Goal: Information Seeking & Learning: Learn about a topic

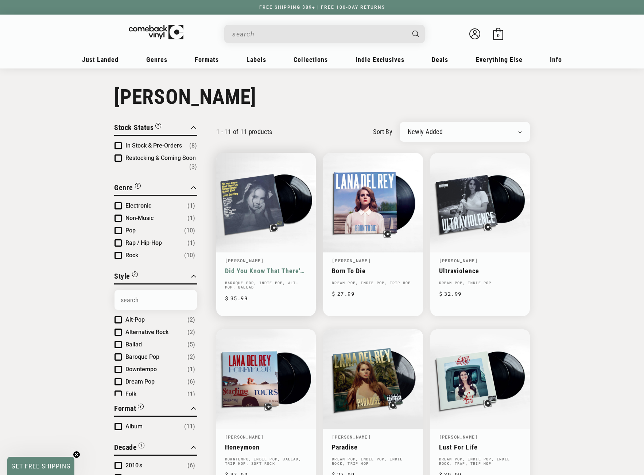
scroll to position [73, 0]
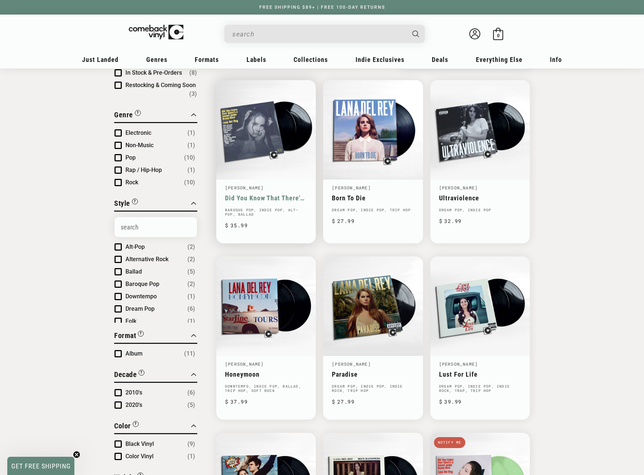
click at [257, 194] on link "Did You Know That There's A Tunnel Under Ocean Blvd" at bounding box center [266, 198] width 82 height 8
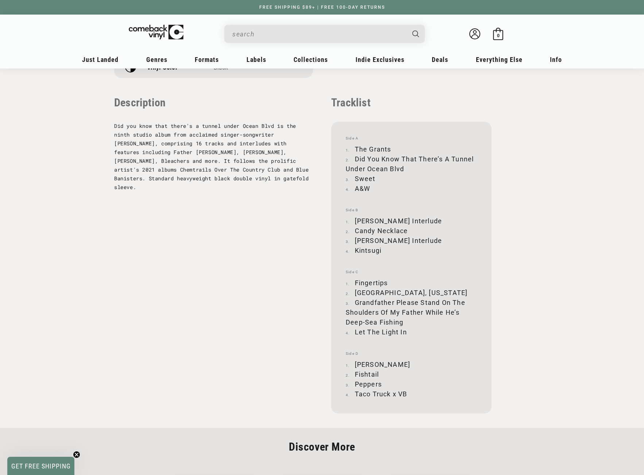
scroll to position [729, 0]
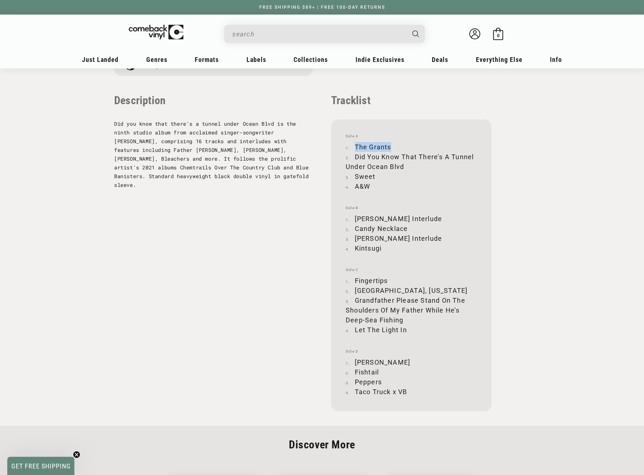
drag, startPoint x: 355, startPoint y: 146, endPoint x: 389, endPoint y: 146, distance: 33.5
click at [389, 146] on li "The Grants" at bounding box center [411, 147] width 131 height 10
copy li "The Grants"
drag, startPoint x: 355, startPoint y: 157, endPoint x: 403, endPoint y: 165, distance: 49.2
click at [403, 165] on li "Did You Know That There’s A Tunnel Under Ocean Blvd" at bounding box center [411, 162] width 131 height 20
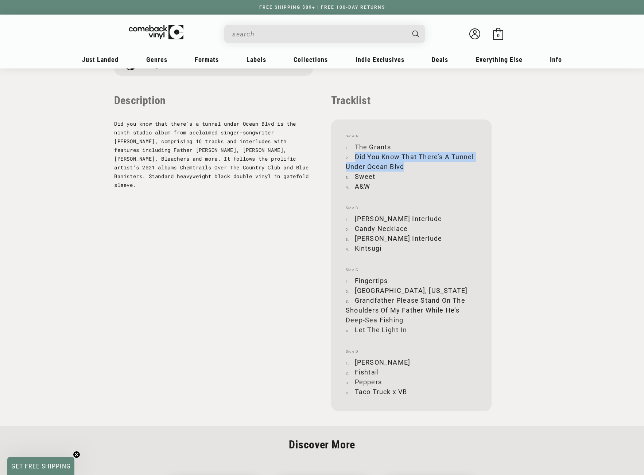
copy li "Did You Know That There’s A Tunnel Under Ocean Blvd"
drag, startPoint x: 355, startPoint y: 176, endPoint x: 374, endPoint y: 175, distance: 18.6
click at [374, 175] on li "Sweet" at bounding box center [411, 177] width 131 height 10
copy li "Sweet"
drag, startPoint x: 356, startPoint y: 219, endPoint x: 428, endPoint y: 214, distance: 72.3
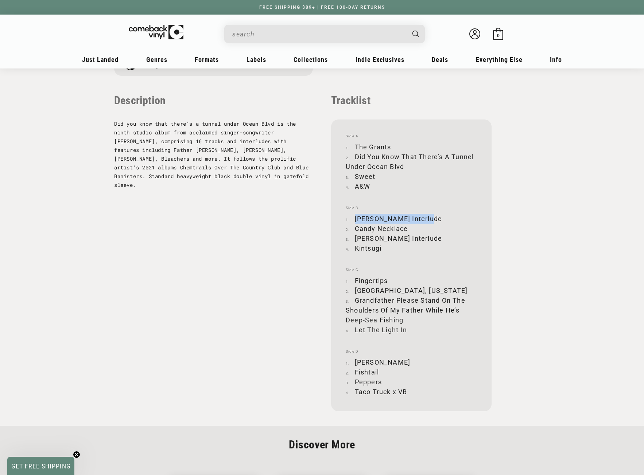
click at [428, 214] on li "[PERSON_NAME] Interlude" at bounding box center [411, 219] width 131 height 10
copy li "[PERSON_NAME] Interlude"
drag, startPoint x: 356, startPoint y: 228, endPoint x: 406, endPoint y: 228, distance: 49.6
click at [406, 228] on li "Candy Necklace" at bounding box center [411, 229] width 131 height 10
copy li "Candy Necklace"
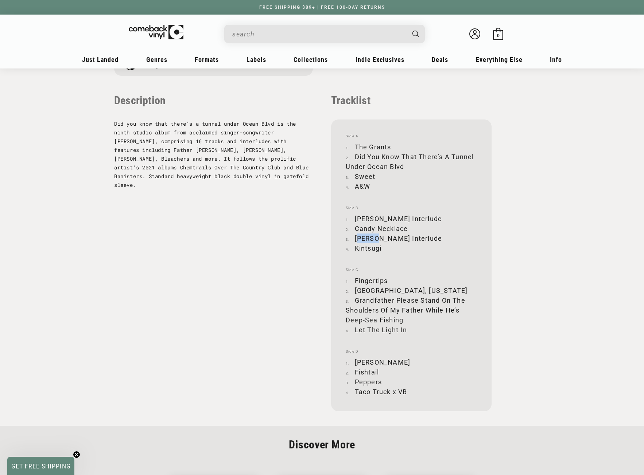
drag, startPoint x: 356, startPoint y: 240, endPoint x: 377, endPoint y: 237, distance: 21.0
click at [378, 238] on li "[PERSON_NAME] Interlude" at bounding box center [411, 239] width 131 height 10
drag, startPoint x: 356, startPoint y: 239, endPoint x: 422, endPoint y: 235, distance: 66.8
click at [422, 235] on li "[PERSON_NAME] Interlude" at bounding box center [411, 239] width 131 height 10
copy li "[PERSON_NAME] Interlude"
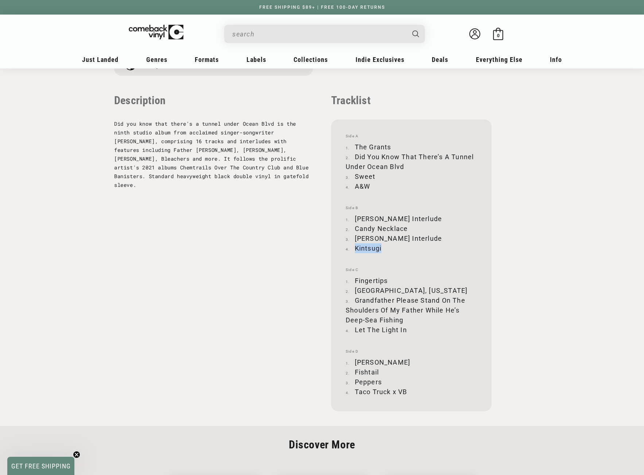
drag, startPoint x: 355, startPoint y: 246, endPoint x: 380, endPoint y: 247, distance: 25.2
click at [380, 247] on li "Kintsugi" at bounding box center [411, 248] width 131 height 10
copy li "Kintsugi"
drag, startPoint x: 355, startPoint y: 281, endPoint x: 386, endPoint y: 278, distance: 31.4
click at [386, 278] on li "Fingertips" at bounding box center [411, 281] width 131 height 10
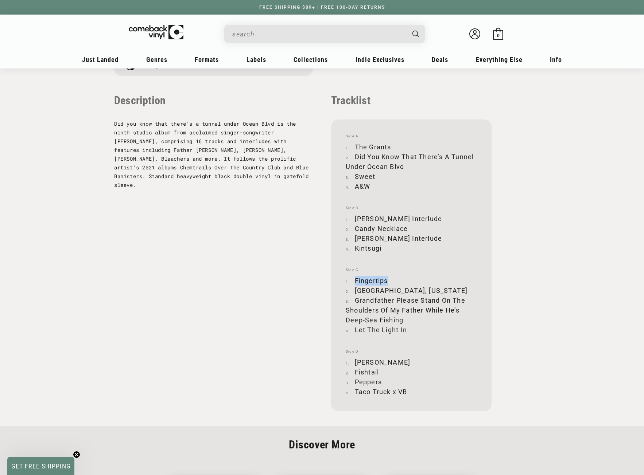
copy li "Fingertips"
drag, startPoint x: 356, startPoint y: 290, endPoint x: 394, endPoint y: 287, distance: 38.4
click at [394, 287] on li "[GEOGRAPHIC_DATA], [US_STATE]" at bounding box center [411, 291] width 131 height 10
copy li "[GEOGRAPHIC_DATA], [US_STATE]"
drag, startPoint x: 355, startPoint y: 300, endPoint x: 403, endPoint y: 318, distance: 51.1
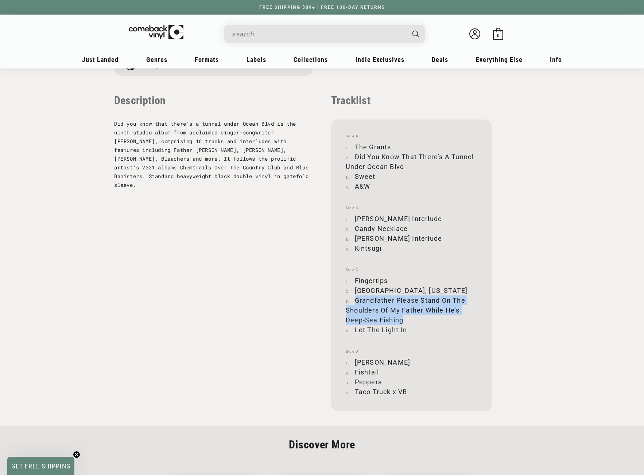
click at [403, 318] on li "Grandfather Please Stand On The Shoulders Of My Father While He’s Deep-Sea Fish…" at bounding box center [411, 311] width 131 height 30
copy li "Grandfather Please Stand On The Shoulders Of My Father While He’s Deep-Sea Fish…"
drag, startPoint x: 354, startPoint y: 328, endPoint x: 405, endPoint y: 329, distance: 51.0
click at [405, 329] on li "Let The Light In" at bounding box center [411, 330] width 131 height 10
drag, startPoint x: 354, startPoint y: 361, endPoint x: 383, endPoint y: 360, distance: 28.8
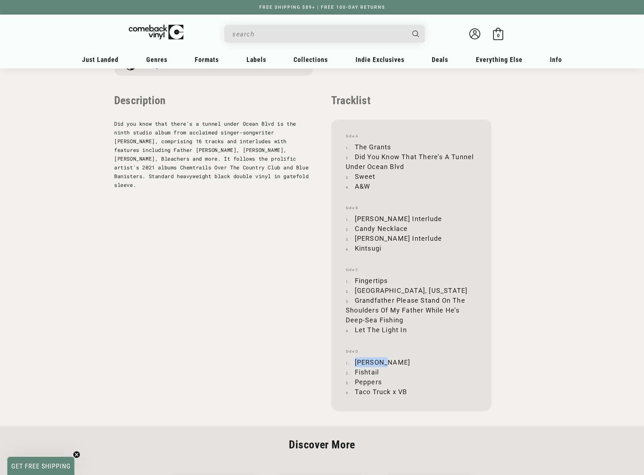
click at [383, 360] on li "[PERSON_NAME]" at bounding box center [411, 363] width 131 height 10
drag, startPoint x: 354, startPoint y: 371, endPoint x: 379, endPoint y: 371, distance: 25.1
click at [379, 371] on li "Fishtail" at bounding box center [411, 372] width 131 height 10
drag, startPoint x: 355, startPoint y: 381, endPoint x: 380, endPoint y: 380, distance: 25.5
click at [380, 380] on li "Peppers" at bounding box center [411, 382] width 131 height 10
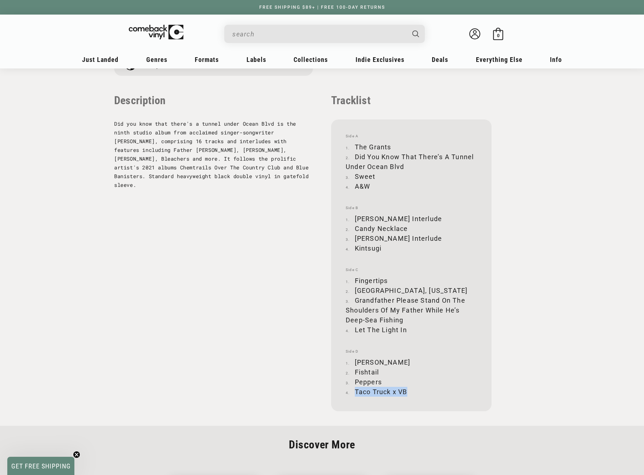
drag, startPoint x: 355, startPoint y: 390, endPoint x: 410, endPoint y: 392, distance: 54.7
click at [410, 392] on li "Taco Truck x VB" at bounding box center [411, 392] width 131 height 10
click at [258, 32] on input "When autocomplete results are available use up and down arrows to review and en…" at bounding box center [318, 34] width 173 height 15
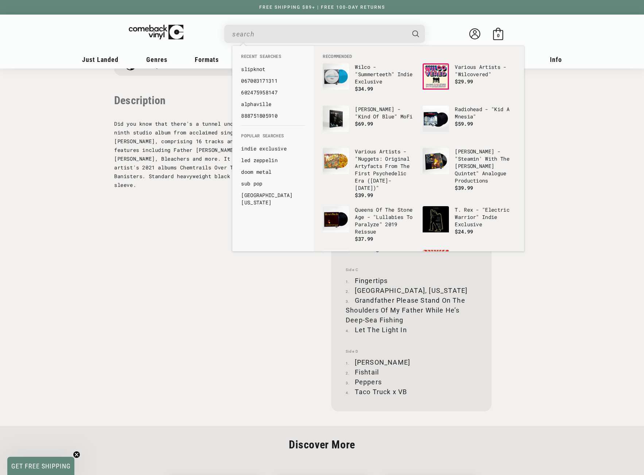
paste input "YOUNG THE GIANT"
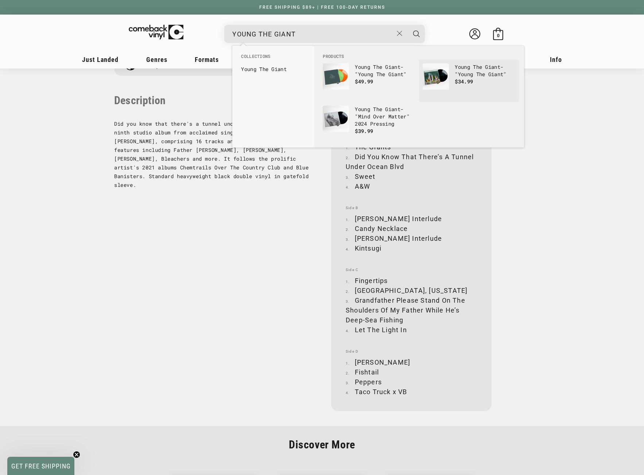
type input "YOUNG THE GIANT"
click at [446, 74] on img "Products" at bounding box center [435, 76] width 26 height 26
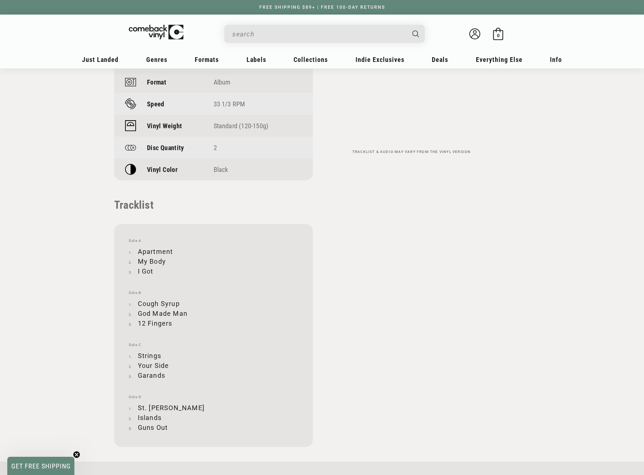
scroll to position [620, 0]
